Goal: Task Accomplishment & Management: Manage account settings

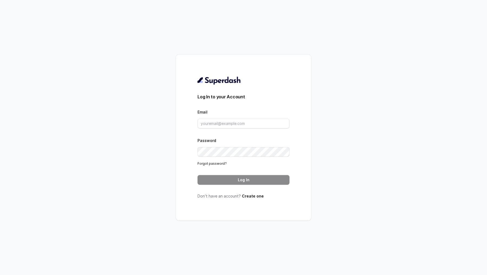
click at [237, 118] on div "Email" at bounding box center [244, 118] width 92 height 20
click at [231, 125] on input "Email" at bounding box center [244, 124] width 92 height 10
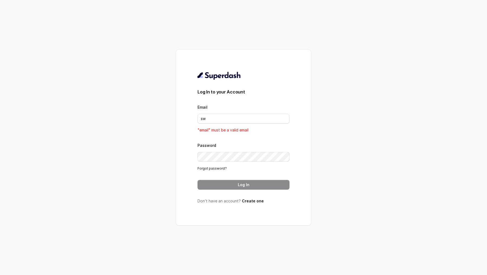
type input "[PERSON_NAME][EMAIL_ADDRESS][DOMAIN_NAME]"
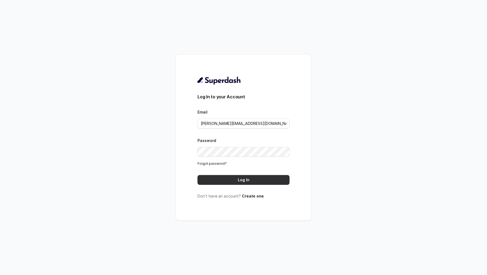
click at [269, 178] on button "Log In" at bounding box center [244, 180] width 92 height 10
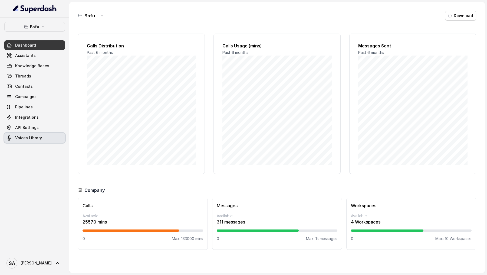
click at [45, 139] on link "Voices Library" at bounding box center [34, 138] width 61 height 10
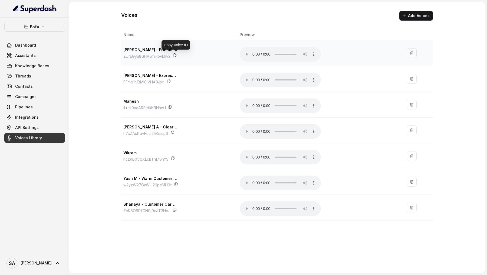
click at [175, 55] on icon at bounding box center [174, 56] width 3 height 4
click at [32, 264] on span "[PERSON_NAME]" at bounding box center [36, 262] width 31 height 5
click at [49, 250] on link "Logout" at bounding box center [35, 247] width 67 height 10
